Goal: Task Accomplishment & Management: Use online tool/utility

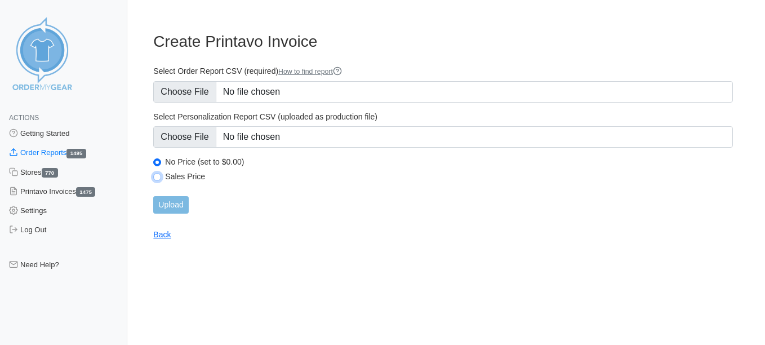
click at [156, 180] on input "Sales Price" at bounding box center [157, 177] width 8 height 8
radio input "true"
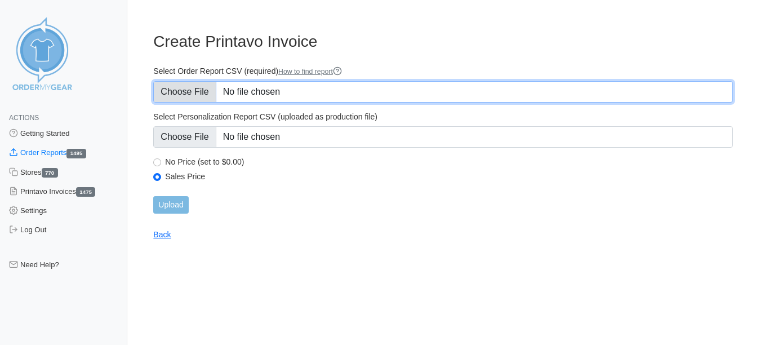
click at [184, 86] on input "Select Order Report CSV (required) How to find report" at bounding box center [443, 91] width 580 height 21
type input "C:\fakepath\AJ6PH_order_report.csv"
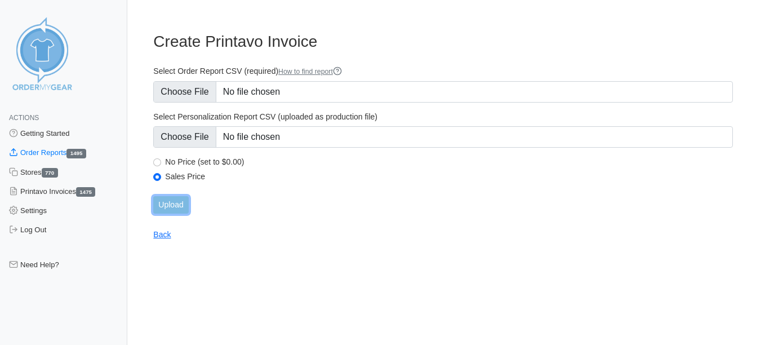
click at [175, 201] on input "Upload" at bounding box center [170, 204] width 35 height 17
